Goal: Ask a question

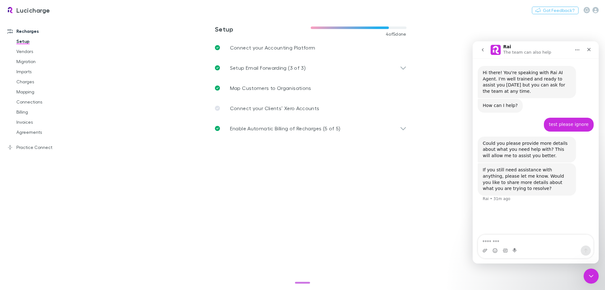
click at [486, 51] on button "go back" at bounding box center [483, 50] width 12 height 12
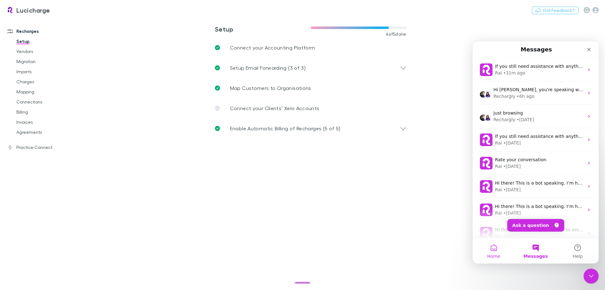
click at [493, 244] on button "Home" at bounding box center [494, 250] width 42 height 25
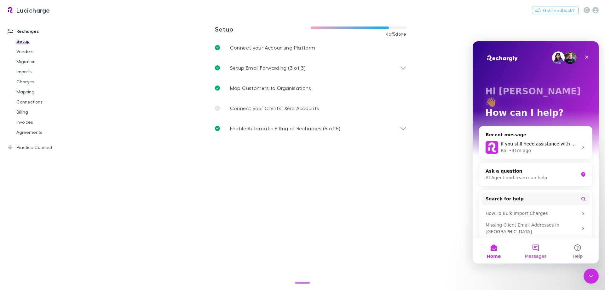
click at [538, 251] on button "Messages" at bounding box center [536, 250] width 42 height 25
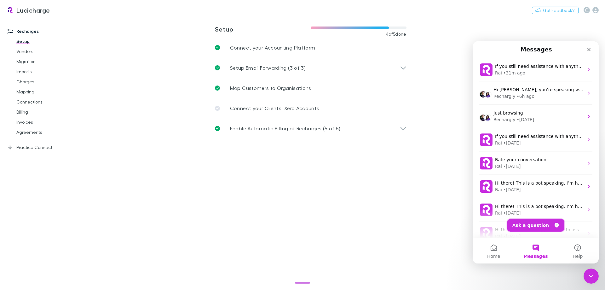
click at [535, 226] on button "Ask a question" at bounding box center [536, 225] width 57 height 13
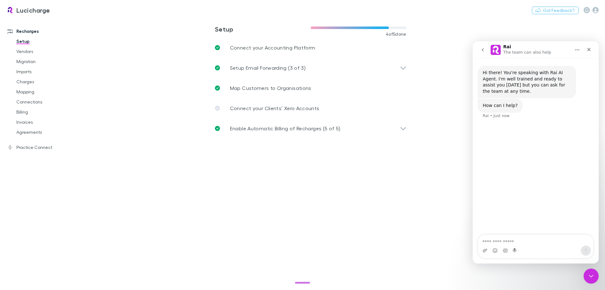
click at [481, 47] on button "go back" at bounding box center [483, 50] width 12 height 12
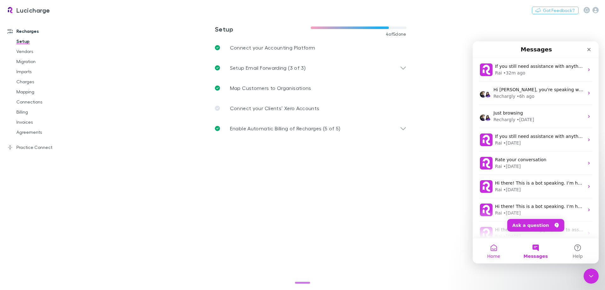
drag, startPoint x: 491, startPoint y: 253, endPoint x: 1008, endPoint y: 309, distance: 520.0
click at [491, 254] on span "Home" at bounding box center [493, 256] width 13 height 4
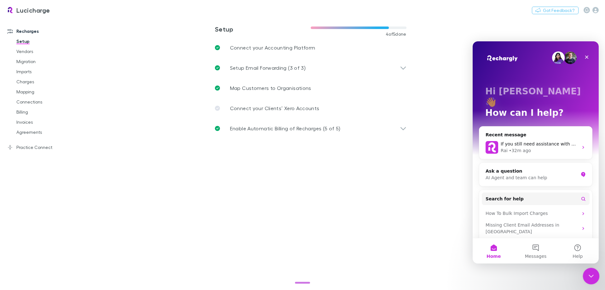
click at [585, 271] on div "Close Intercom Messenger" at bounding box center [590, 274] width 15 height 15
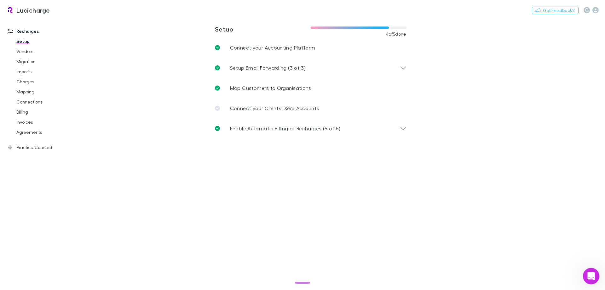
click at [587, 280] on div "Open Intercom Messenger" at bounding box center [590, 275] width 21 height 21
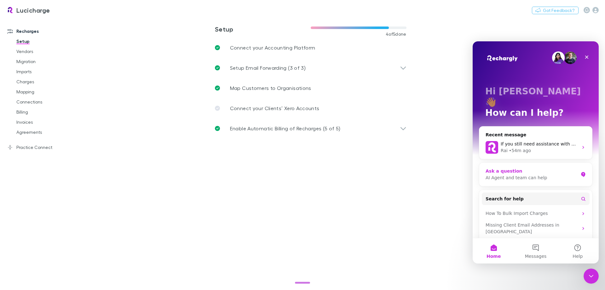
click at [524, 168] on div "Ask a question" at bounding box center [532, 171] width 93 height 7
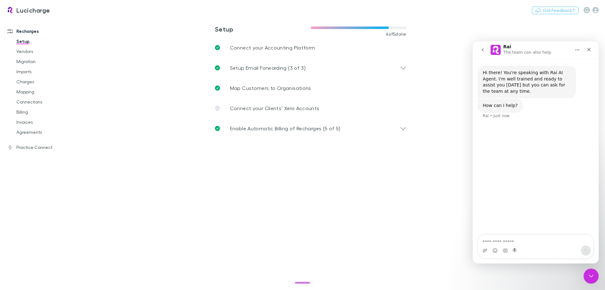
click at [479, 48] on button "go back" at bounding box center [483, 50] width 12 height 12
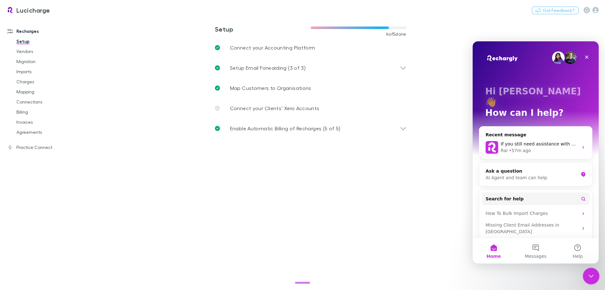
click at [595, 274] on div "Close Intercom Messenger" at bounding box center [590, 274] width 15 height 15
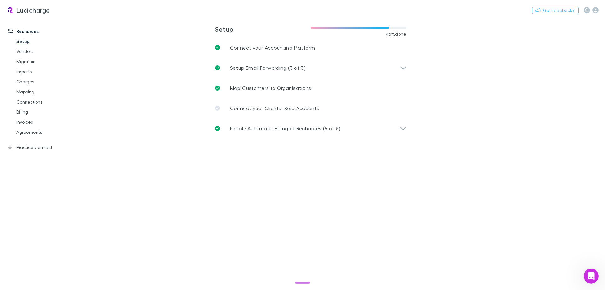
click at [458, 112] on main "**********" at bounding box center [344, 154] width 524 height 272
click at [108, 97] on main "**********" at bounding box center [344, 154] width 524 height 272
click at [583, 269] on body "**********" at bounding box center [302, 145] width 605 height 290
click at [590, 278] on icon "Open Intercom Messenger" at bounding box center [591, 276] width 8 height 8
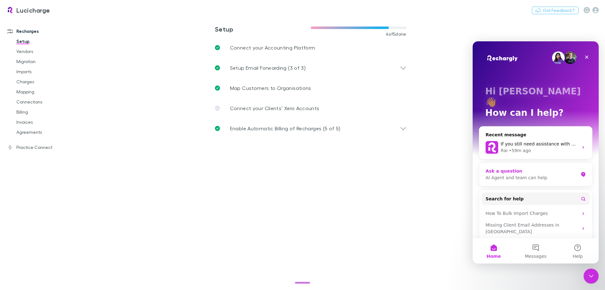
click at [538, 168] on div "Ask a question" at bounding box center [532, 171] width 93 height 7
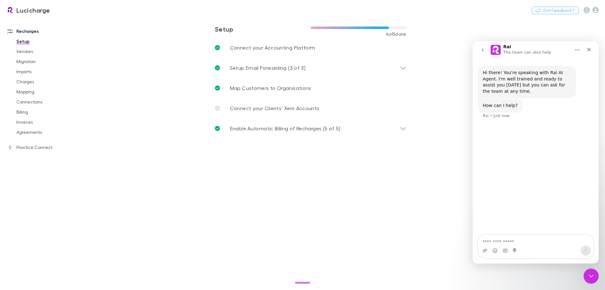
click at [483, 52] on icon "go back" at bounding box center [482, 49] width 5 height 5
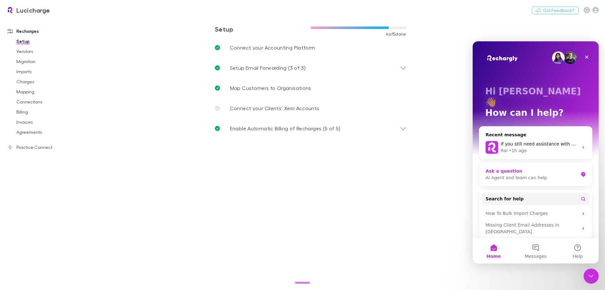
click at [581, 172] on icon "Intercom messenger" at bounding box center [583, 174] width 4 height 5
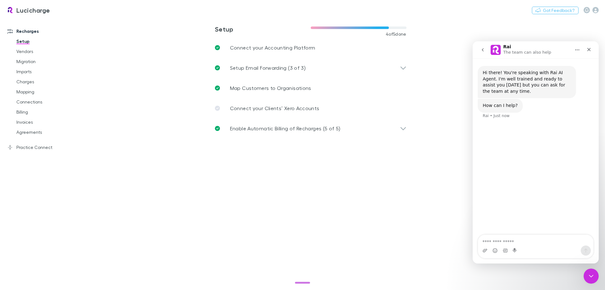
click at [480, 51] on icon "go back" at bounding box center [482, 49] width 5 height 5
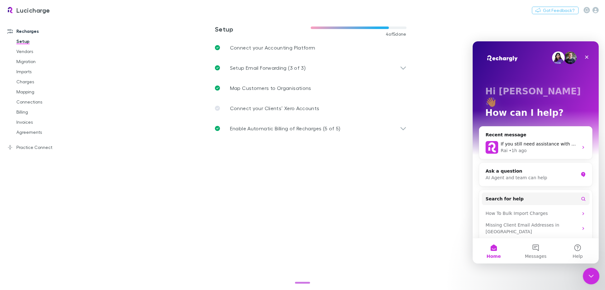
click at [593, 273] on icon "Close Intercom Messenger" at bounding box center [591, 275] width 8 height 8
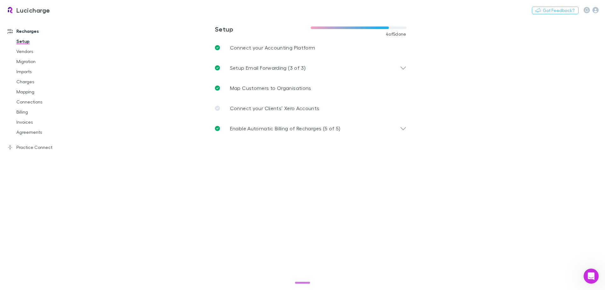
click at [372, 180] on main "**********" at bounding box center [344, 154] width 524 height 272
